Goal: Information Seeking & Learning: Learn about a topic

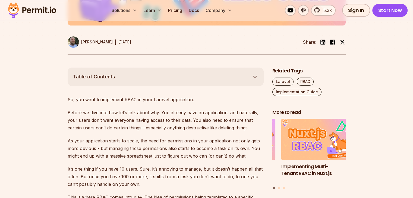
scroll to position [272, 0]
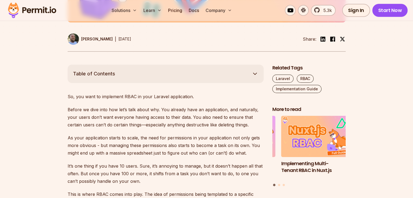
click at [149, 81] on button "Table of Contents" at bounding box center [166, 74] width 196 height 18
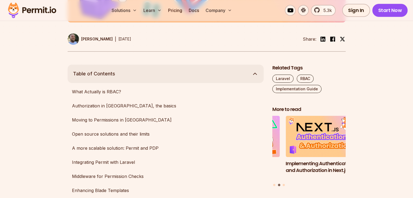
click at [156, 72] on button "Table of Contents" at bounding box center [166, 74] width 196 height 18
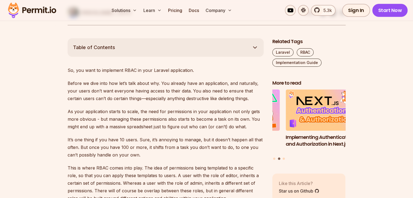
scroll to position [299, 0]
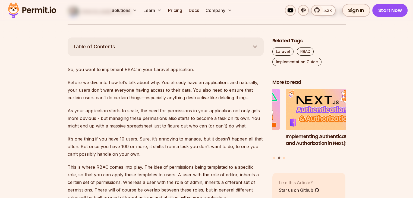
click at [74, 98] on p "Before we dive into how let’s talk about why. You already have an application, …" at bounding box center [166, 90] width 196 height 23
click at [87, 98] on p "Before we dive into how let’s talk about why. You already have an application, …" at bounding box center [166, 90] width 196 height 23
click at [158, 98] on p "Before we dive into how let’s talk about why. You already have an application, …" at bounding box center [166, 90] width 196 height 23
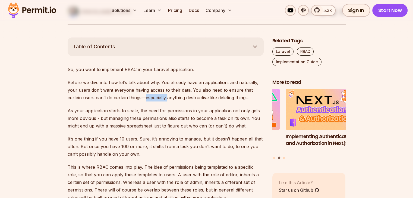
click at [158, 98] on p "Before we dive into how let’s talk about why. You already have an application, …" at bounding box center [166, 90] width 196 height 23
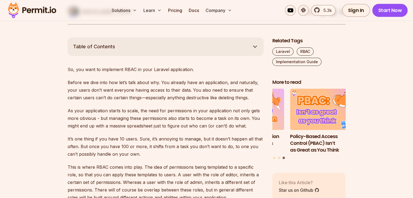
click at [174, 100] on p "Before we dive into how let’s talk about why. You already have an application, …" at bounding box center [166, 90] width 196 height 23
click at [198, 99] on p "Before we dive into how let’s talk about why. You already have an application, …" at bounding box center [166, 90] width 196 height 23
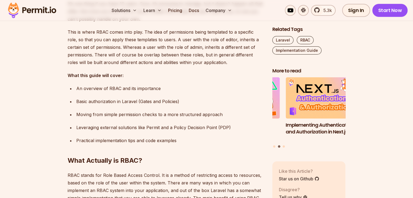
scroll to position [435, 0]
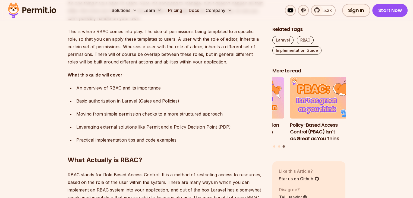
click at [81, 86] on div "An overview of RBAC and its importance" at bounding box center [169, 88] width 187 height 8
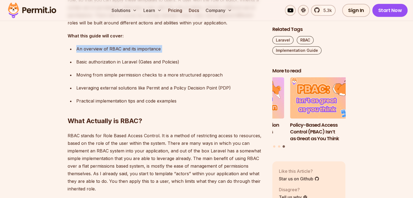
scroll to position [489, 0]
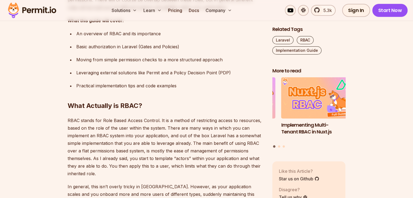
click at [112, 49] on div "Basic authorization in Laravel (Gates and Policies)" at bounding box center [169, 47] width 187 height 8
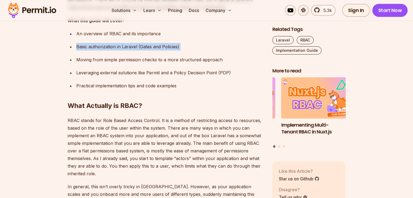
click at [112, 49] on div "Basic authorization in Laravel (Gates and Policies)" at bounding box center [169, 47] width 187 height 8
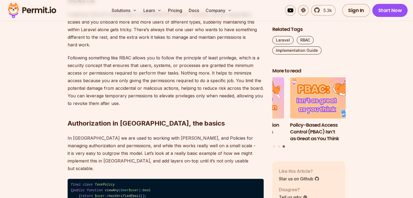
scroll to position [679, 0]
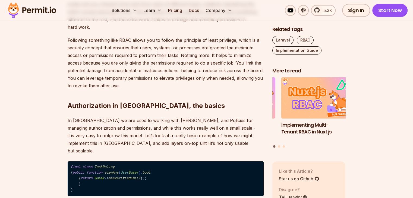
click at [81, 99] on h2 "Authorization in [GEOGRAPHIC_DATA], the basics" at bounding box center [166, 95] width 196 height 30
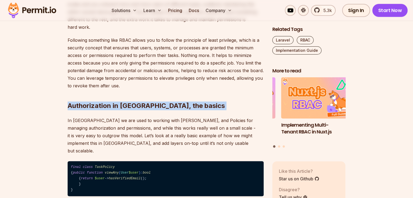
click at [81, 99] on h2 "Authorization in [GEOGRAPHIC_DATA], the basics" at bounding box center [166, 95] width 196 height 30
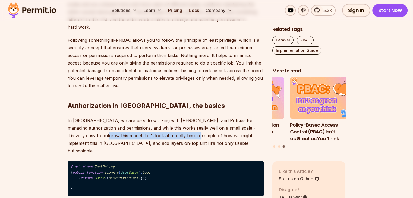
drag, startPoint x: 85, startPoint y: 128, endPoint x: 171, endPoint y: 131, distance: 85.3
click at [178, 131] on p "In [GEOGRAPHIC_DATA] we are used to working with [PERSON_NAME], and Policies fo…" at bounding box center [166, 136] width 196 height 38
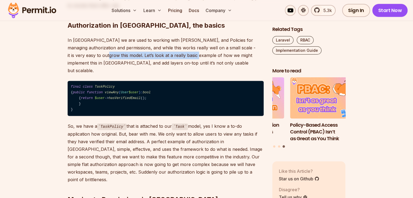
scroll to position [761, 0]
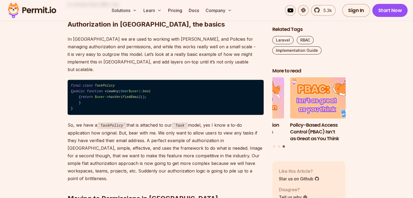
click at [105, 95] on span "$user" at bounding box center [100, 97] width 10 height 4
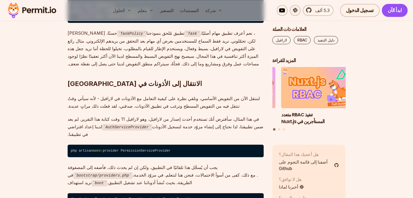
scroll to position [743, 0]
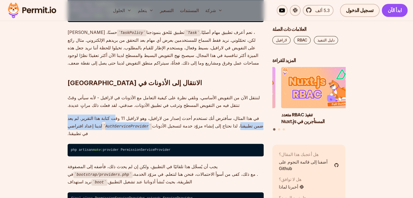
drag, startPoint x: 136, startPoint y: 111, endPoint x: 203, endPoint y: 117, distance: 66.8
click at [204, 117] on p "في هذا المثال، سأفترض أنك تستخدم أحدث إصدار من لارافيل، وهو لارافيل 11 وقت كتاب…" at bounding box center [166, 126] width 196 height 23
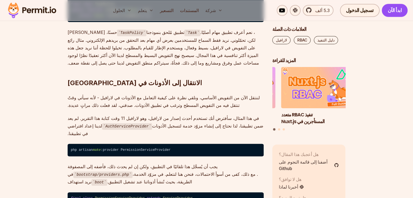
click at [199, 123] on font "ضمن تطبيقنا، لذا نحتاج إلى إنشاء مزوّد خدمة لتسجيل الأذونات في تطبيقنا." at bounding box center [166, 129] width 196 height 13
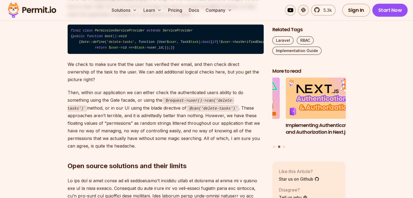
scroll to position [1086, 0]
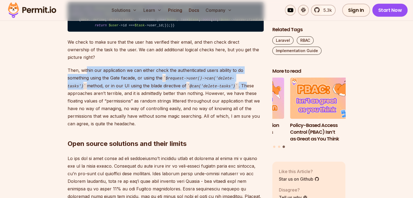
drag, startPoint x: 86, startPoint y: 100, endPoint x: 208, endPoint y: 118, distance: 122.8
click at [219, 118] on p "Then, within our application we can either check the authenticated users abilit…" at bounding box center [166, 97] width 196 height 61
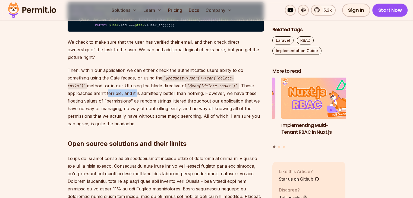
drag, startPoint x: 98, startPoint y: 122, endPoint x: 110, endPoint y: 122, distance: 11.4
click at [110, 122] on p "Then, within our application we can either check the authenticated users abilit…" at bounding box center [166, 97] width 196 height 61
click at [103, 128] on p "Then, within our application we can either check the authenticated users abilit…" at bounding box center [166, 97] width 196 height 61
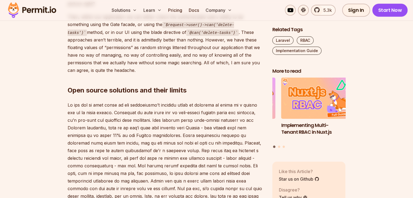
scroll to position [1140, 0]
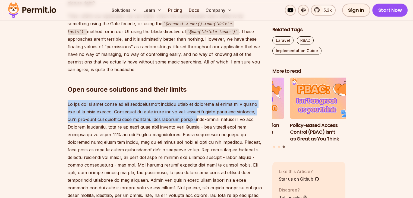
drag, startPoint x: 68, startPoint y: 134, endPoint x: 183, endPoint y: 148, distance: 116.1
click at [183, 148] on p at bounding box center [166, 154] width 196 height 106
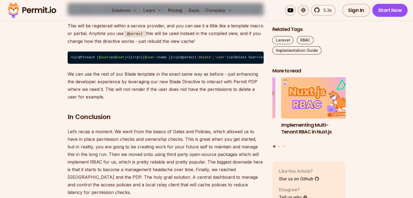
scroll to position [2009, 0]
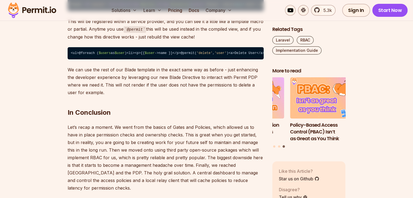
drag, startPoint x: 79, startPoint y: 98, endPoint x: 186, endPoint y: 102, distance: 107.1
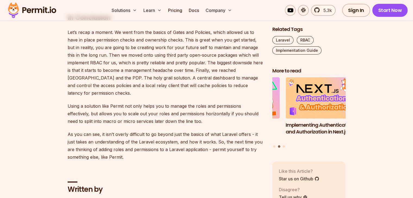
scroll to position [2118, 0]
